Goal: Transaction & Acquisition: Download file/media

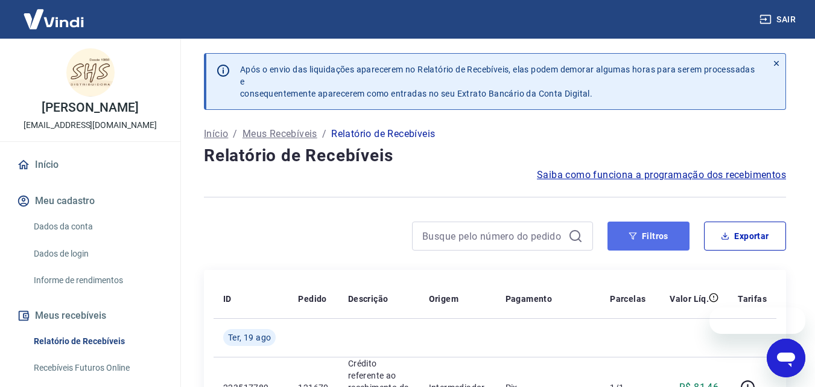
click at [658, 233] on button "Filtros" at bounding box center [648, 235] width 82 height 29
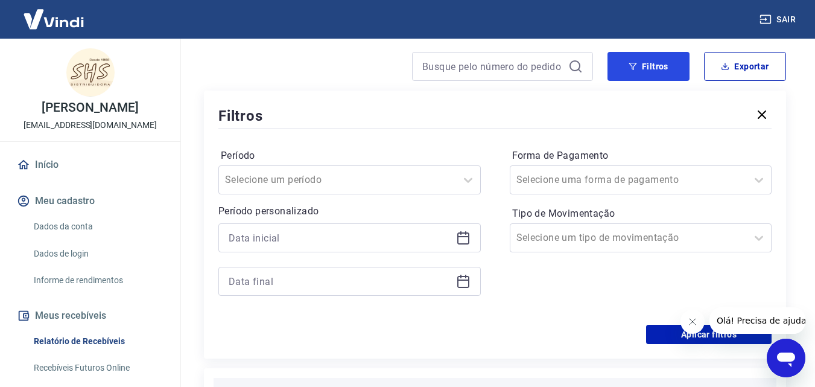
scroll to position [302, 0]
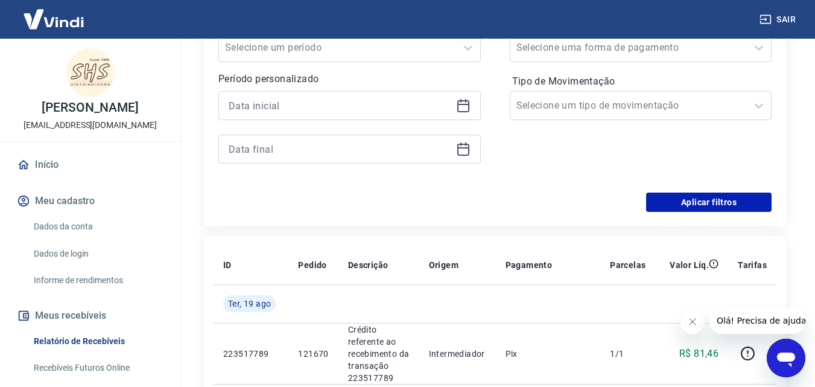
click at [469, 103] on icon at bounding box center [463, 105] width 14 height 14
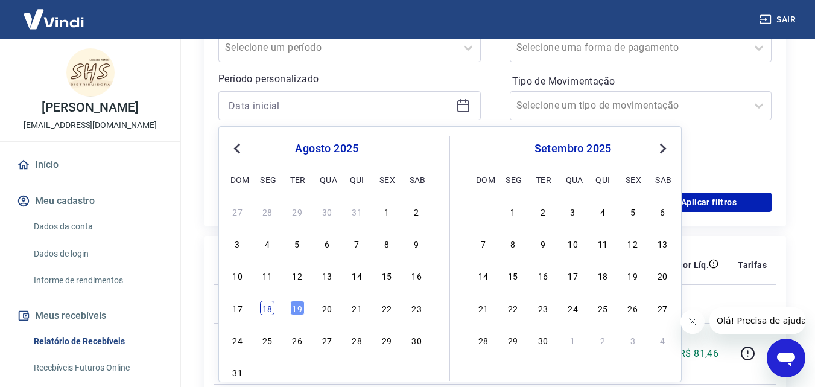
click at [268, 303] on div "18" at bounding box center [267, 307] width 14 height 14
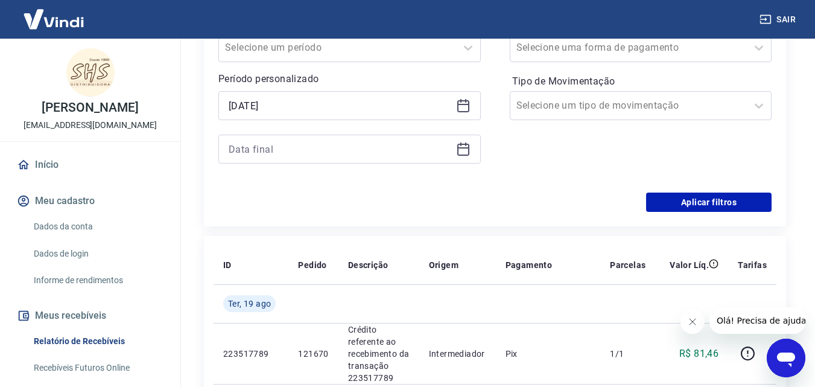
type input "[DATE]"
click at [465, 147] on icon at bounding box center [463, 149] width 14 height 14
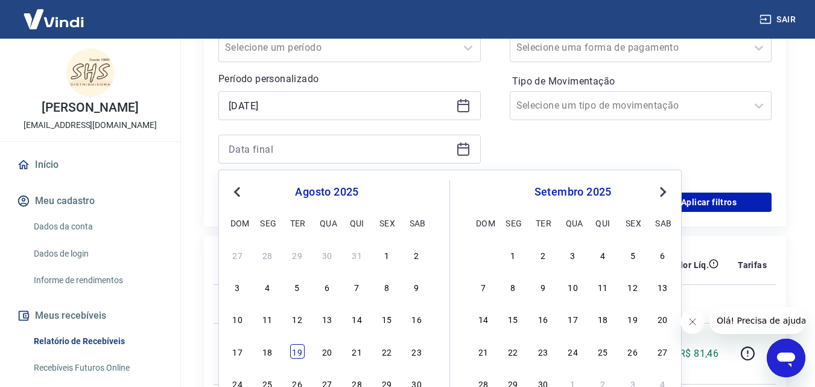
click at [293, 353] on div "19" at bounding box center [297, 351] width 14 height 14
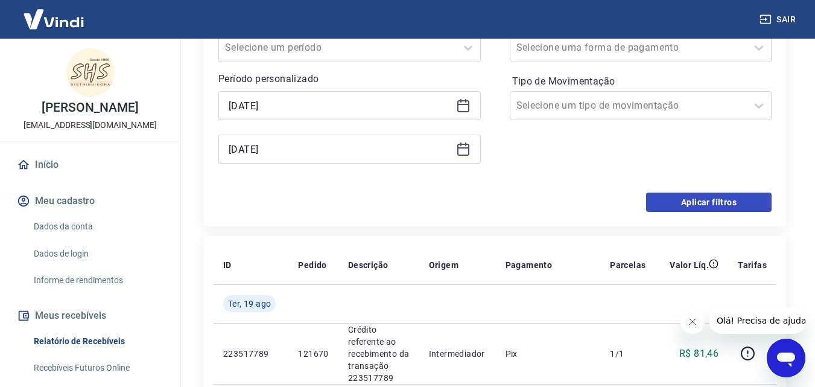
type input "[DATE]"
click at [706, 205] on button "Aplicar filtros" at bounding box center [708, 201] width 125 height 19
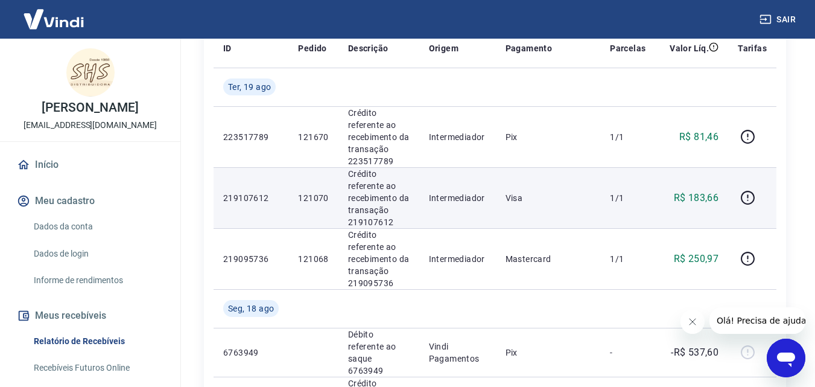
scroll to position [60, 0]
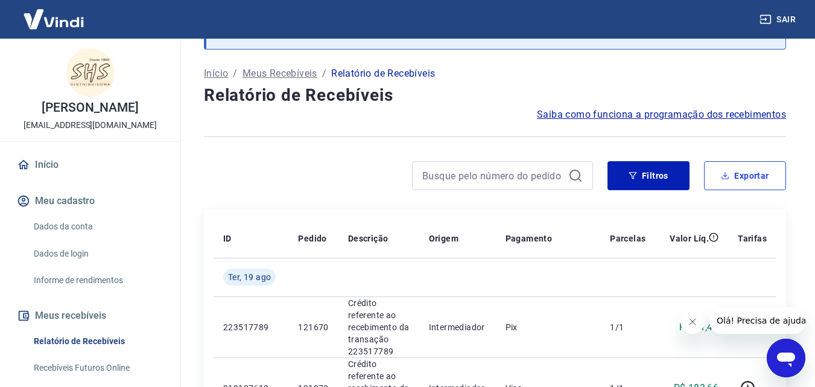
click at [721, 179] on button "Exportar" at bounding box center [745, 175] width 82 height 29
type input "[DATE]"
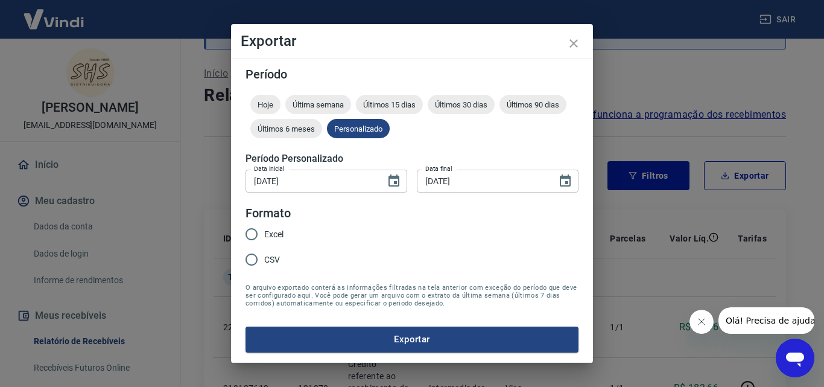
click at [253, 232] on input "Excel" at bounding box center [251, 233] width 25 height 25
radio input "true"
click at [412, 334] on button "Exportar" at bounding box center [412, 338] width 333 height 25
